Goal: Task Accomplishment & Management: Use online tool/utility

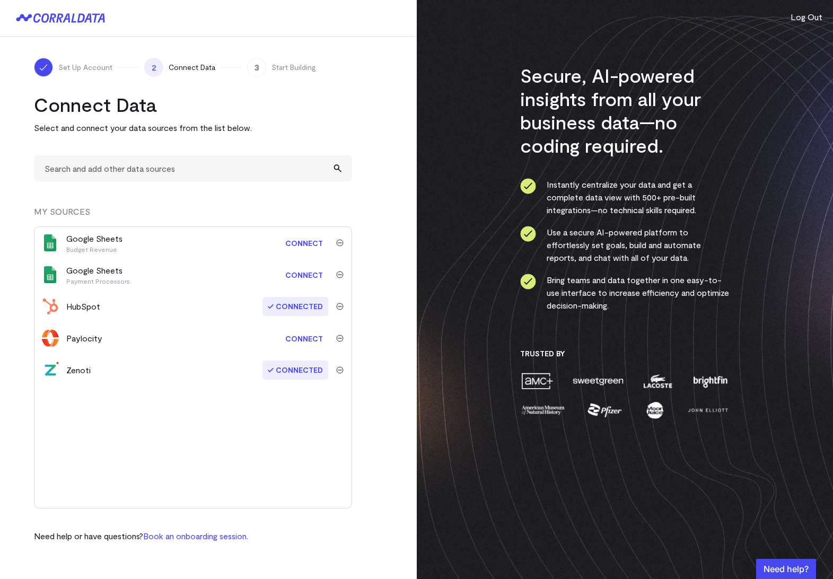
click at [300, 336] on link "Connect" at bounding box center [304, 339] width 48 height 20
